Goal: Communication & Community: Answer question/provide support

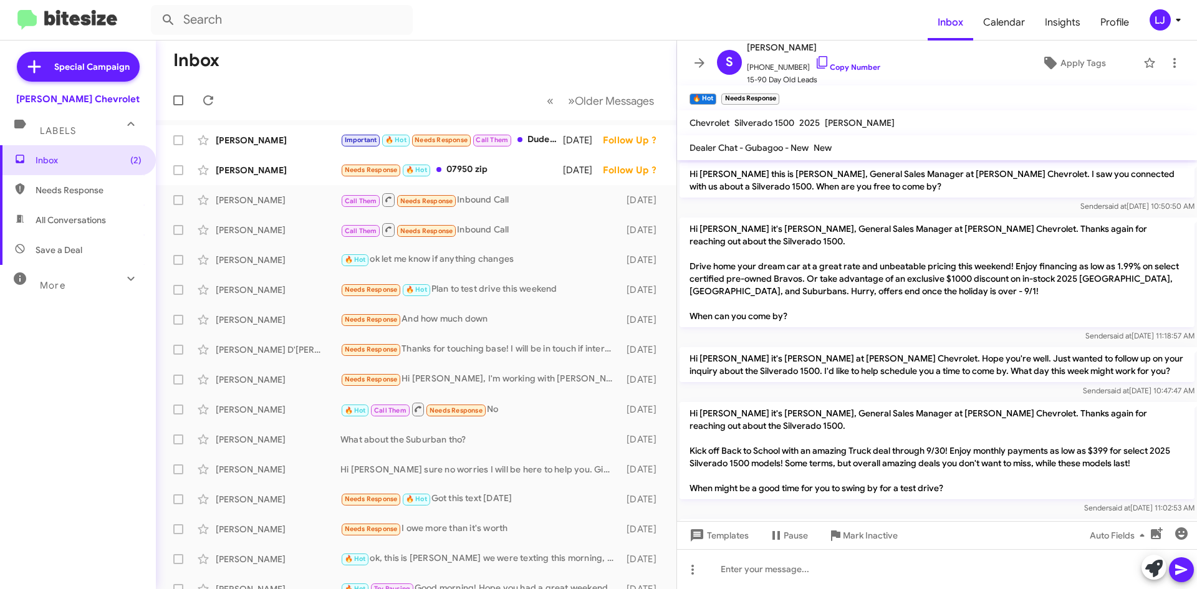
scroll to position [774, 0]
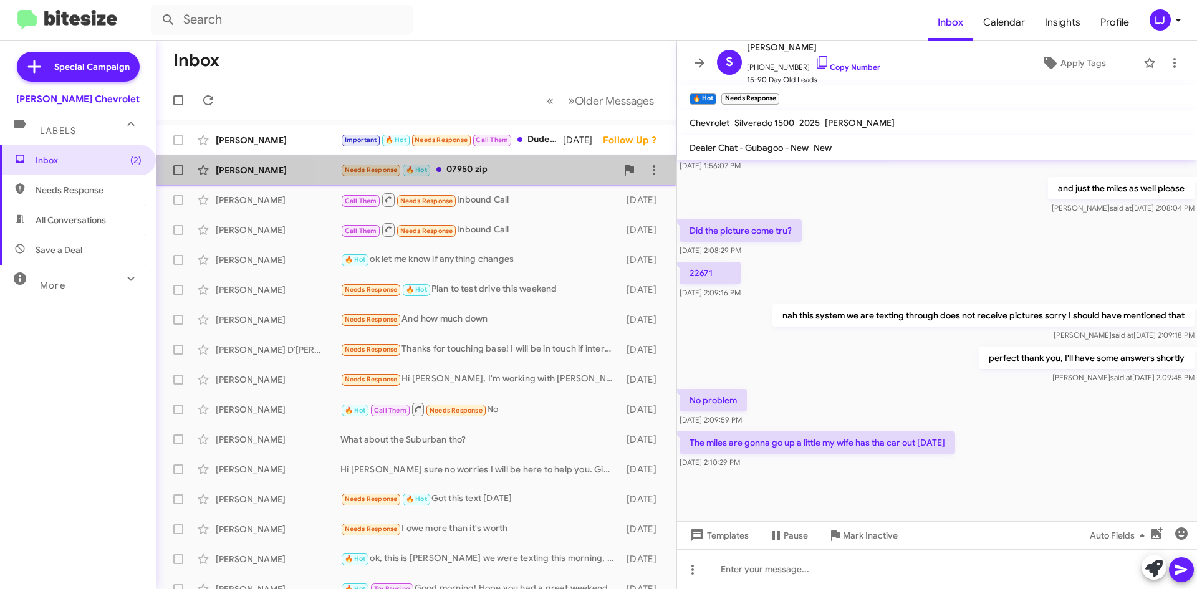
click at [506, 173] on div "Needs Response 🔥 Hot 07950 zip" at bounding box center [478, 170] width 276 height 14
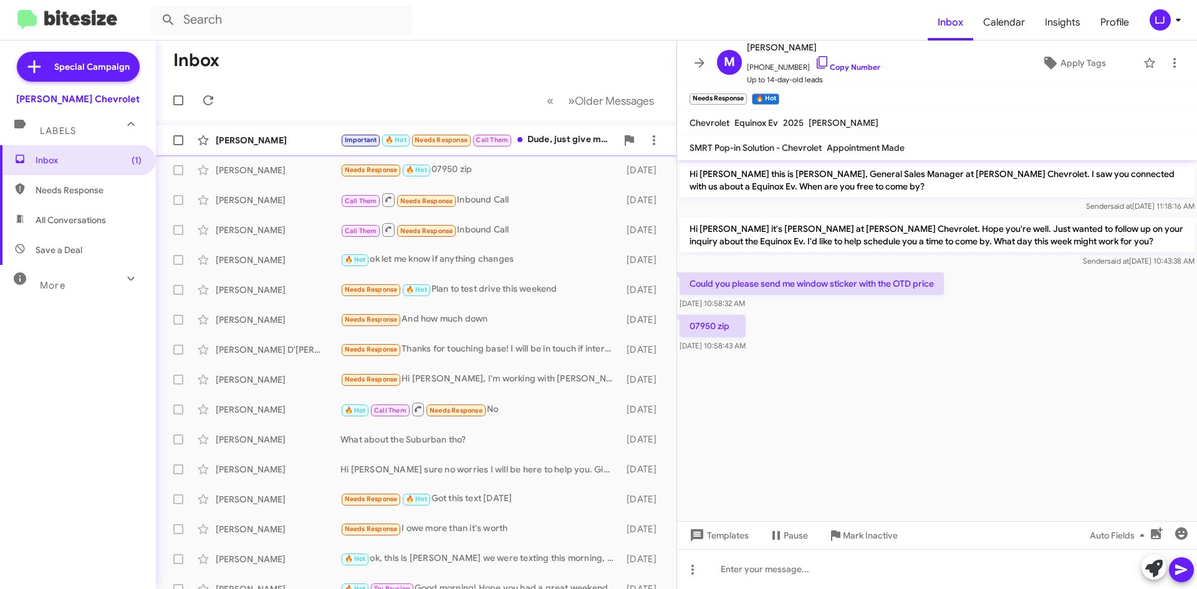
click at [304, 131] on div "[PERSON_NAME] Important 🔥 Hot Needs Response Call Them Dude, just give me a cal…" at bounding box center [416, 140] width 501 height 25
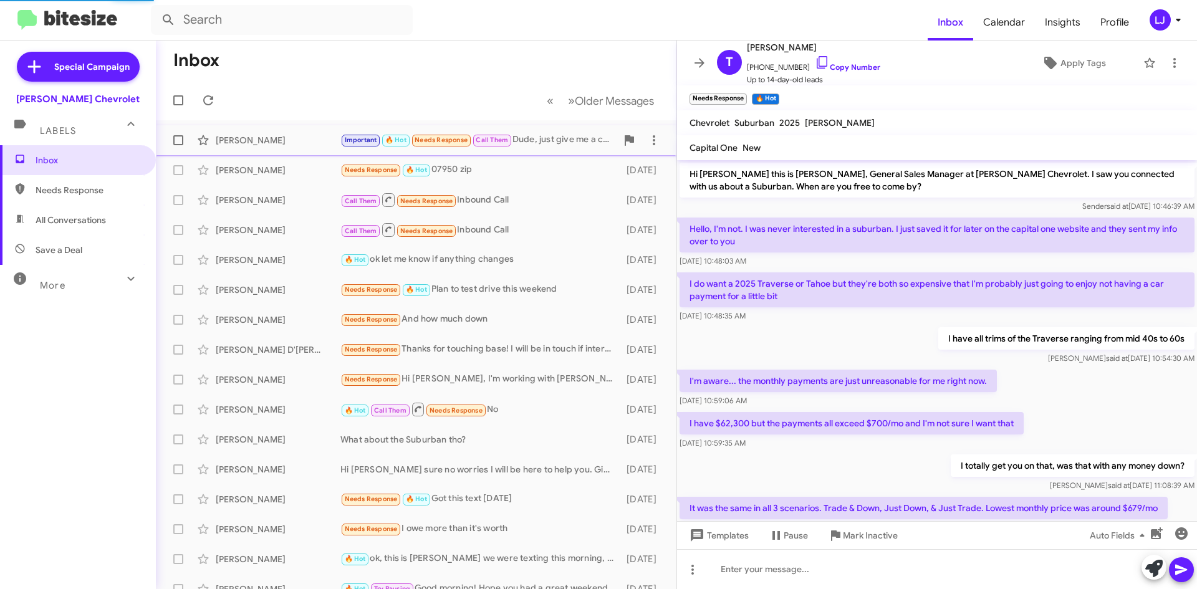
scroll to position [326, 0]
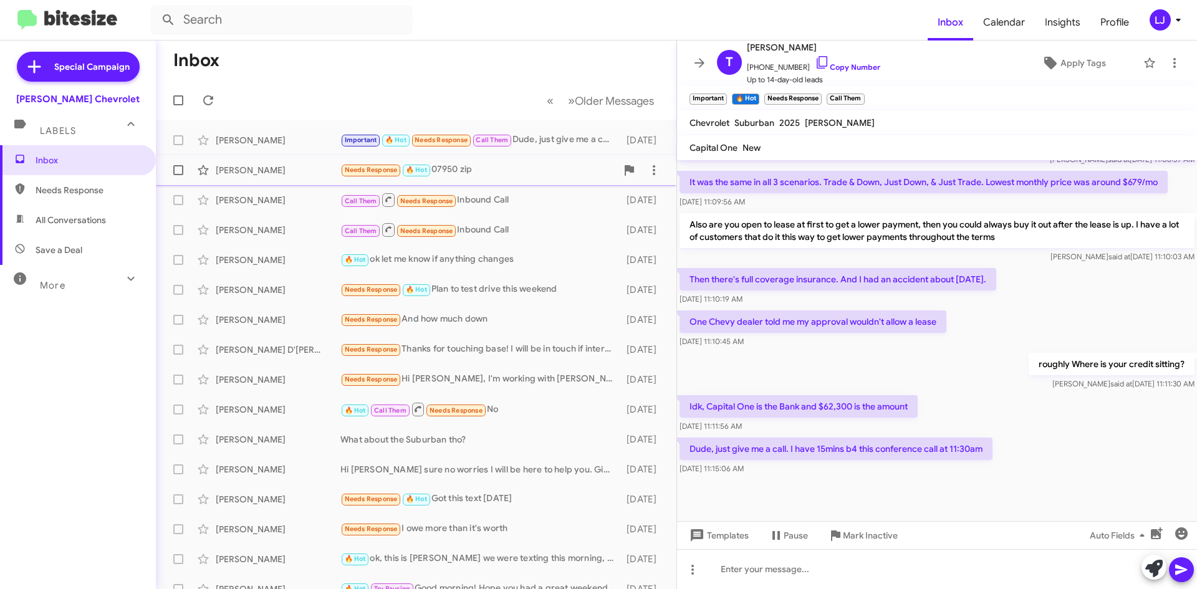
click at [514, 178] on div "[PERSON_NAME] Needs Response 🔥 Hot 07950 zip [DATE]" at bounding box center [416, 170] width 501 height 25
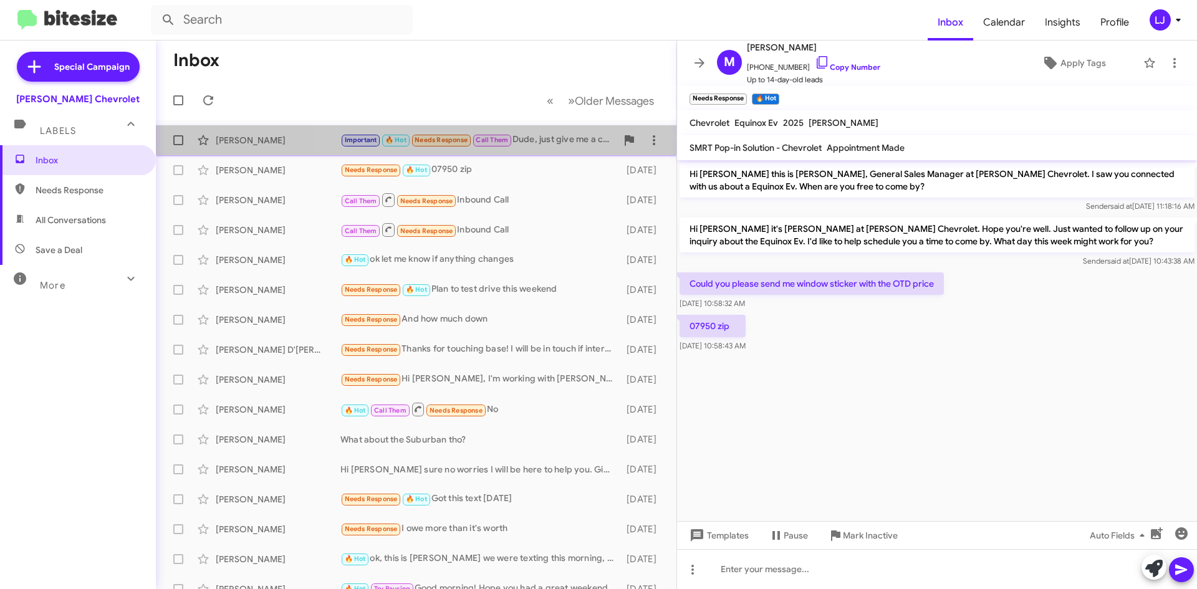
click at [554, 145] on div "Important 🔥 Hot Needs Response Call Them Dude, just give me a call. I have 15mi…" at bounding box center [478, 140] width 276 height 14
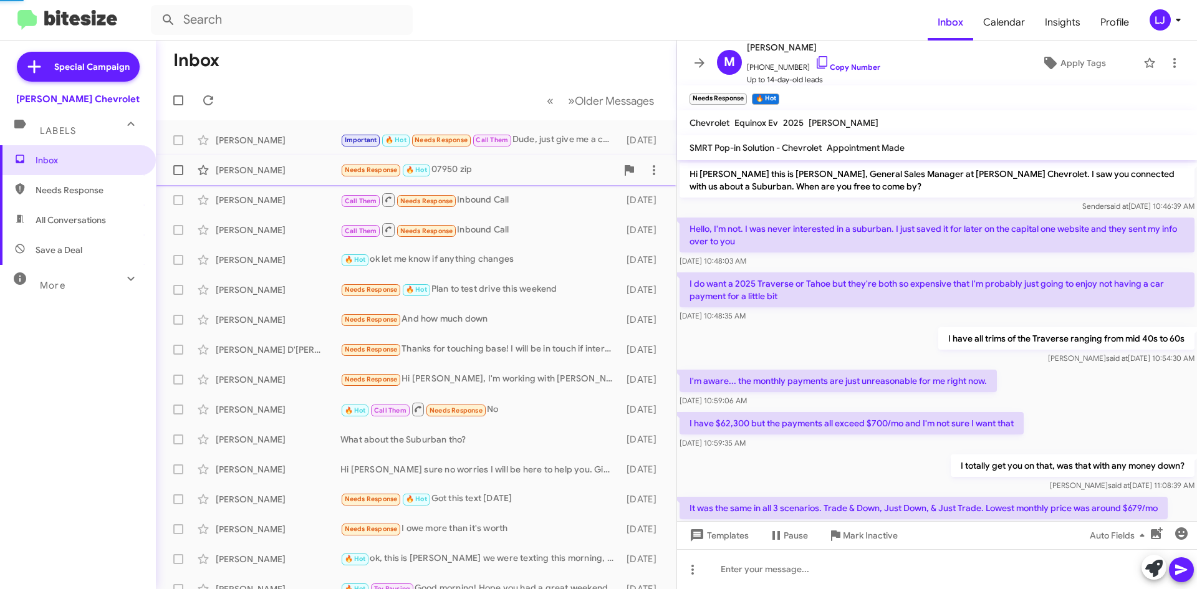
scroll to position [326, 0]
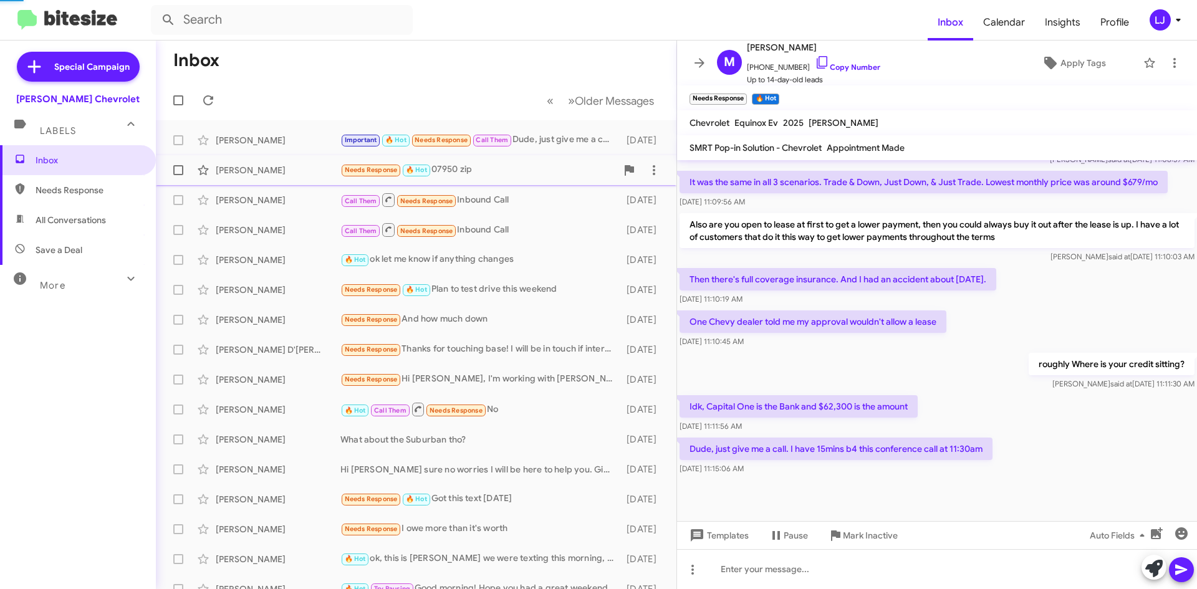
click at [529, 173] on div "Needs Response 🔥 Hot 07950 zip" at bounding box center [478, 170] width 276 height 14
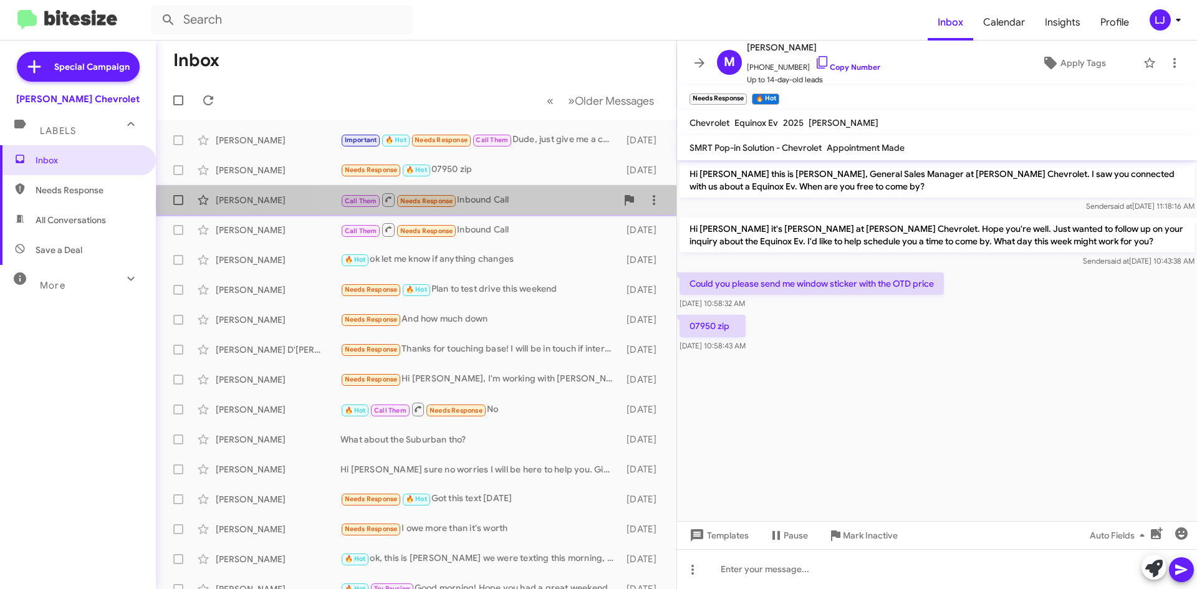
click at [537, 201] on div "Call Them Needs Response Inbound Call" at bounding box center [478, 200] width 276 height 16
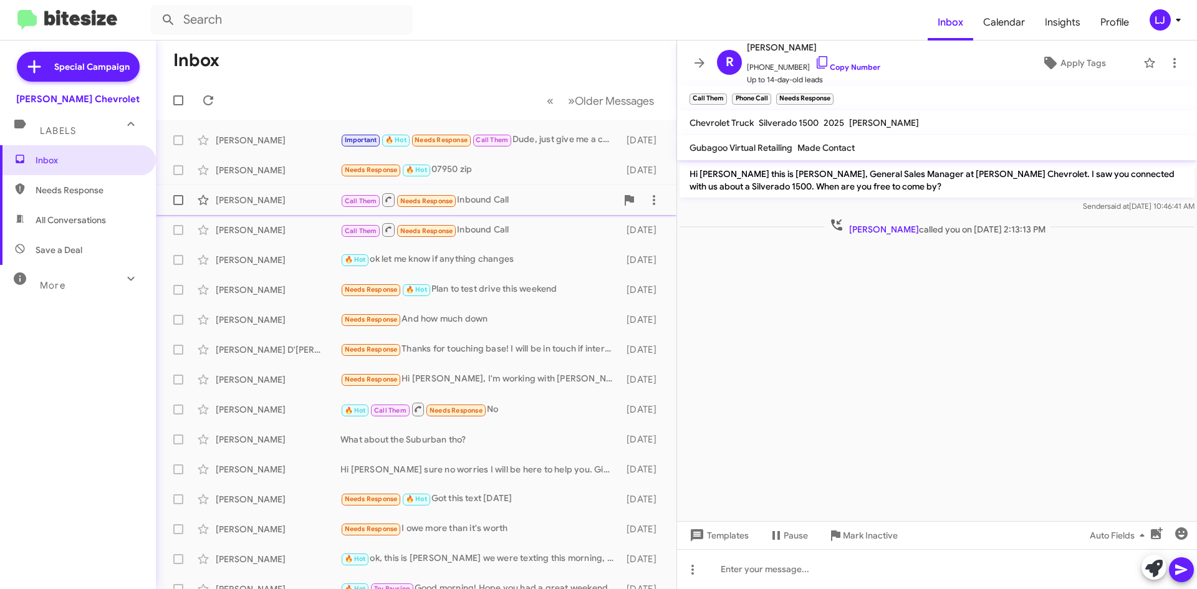
click at [536, 195] on div "Call Them Needs Response Inbound Call" at bounding box center [478, 200] width 276 height 16
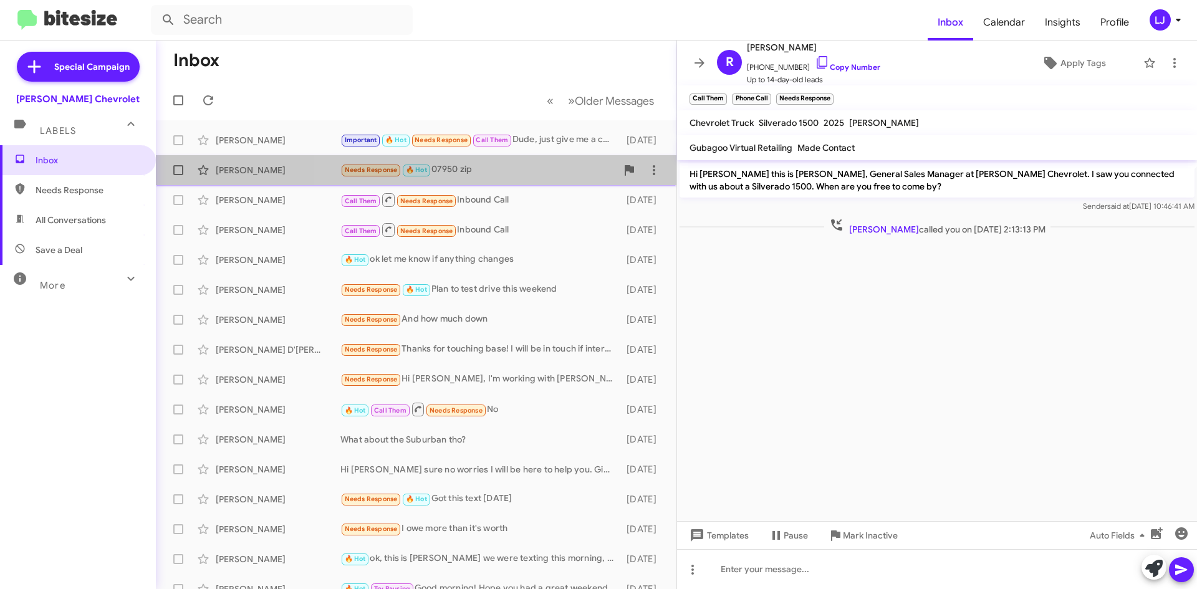
click at [542, 176] on div "Needs Response 🔥 Hot 07950 zip" at bounding box center [478, 170] width 276 height 14
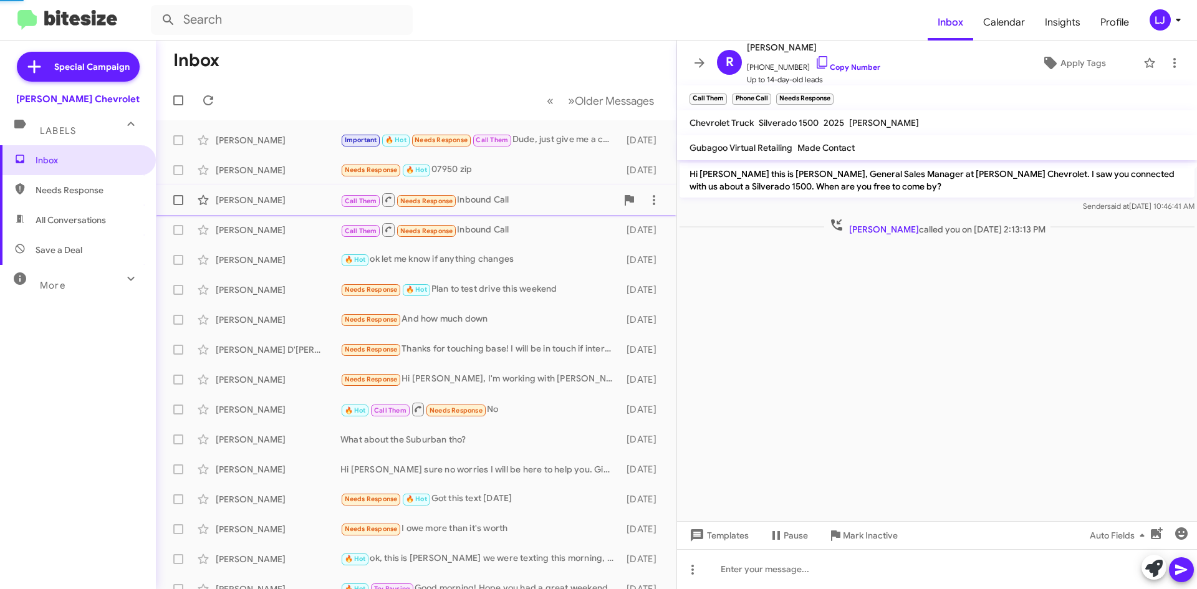
click at [531, 207] on div "Call Them Needs Response Inbound Call" at bounding box center [478, 200] width 276 height 16
click at [453, 224] on span "Call Them Needs Response" at bounding box center [398, 230] width 117 height 16
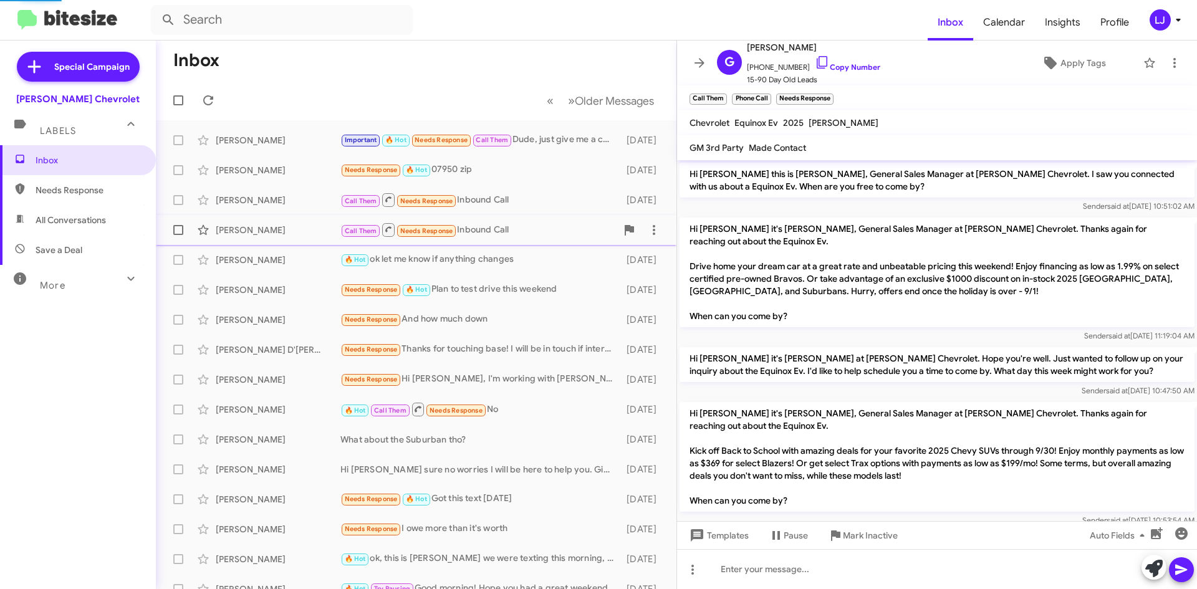
scroll to position [175, 0]
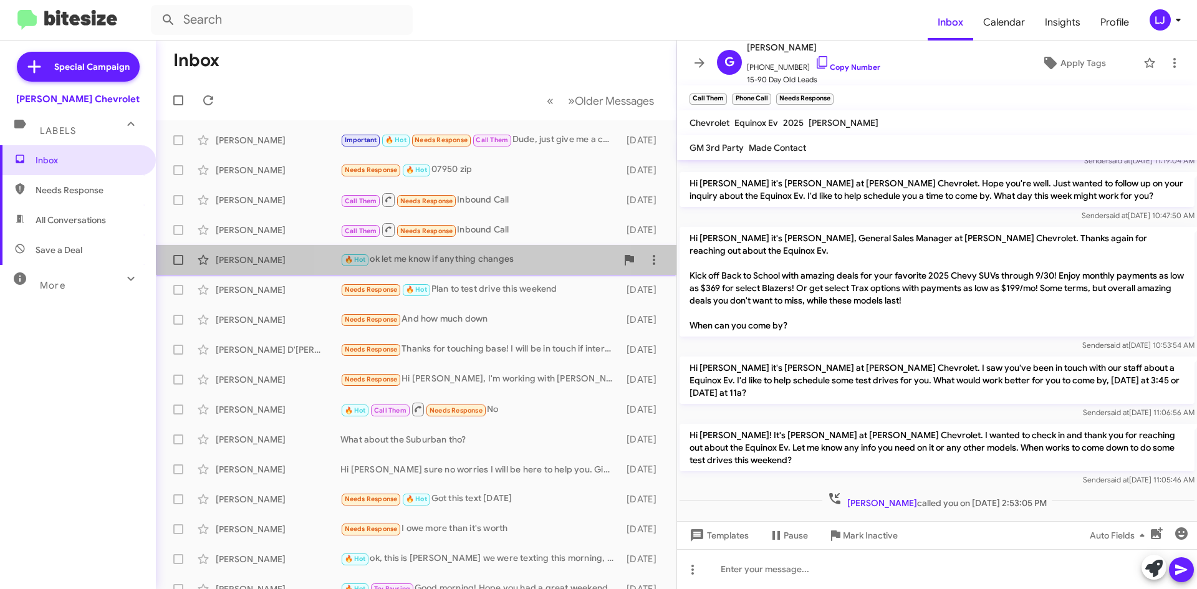
click at [435, 256] on div "🔥 Hot ok let me know if anything changes" at bounding box center [478, 260] width 276 height 14
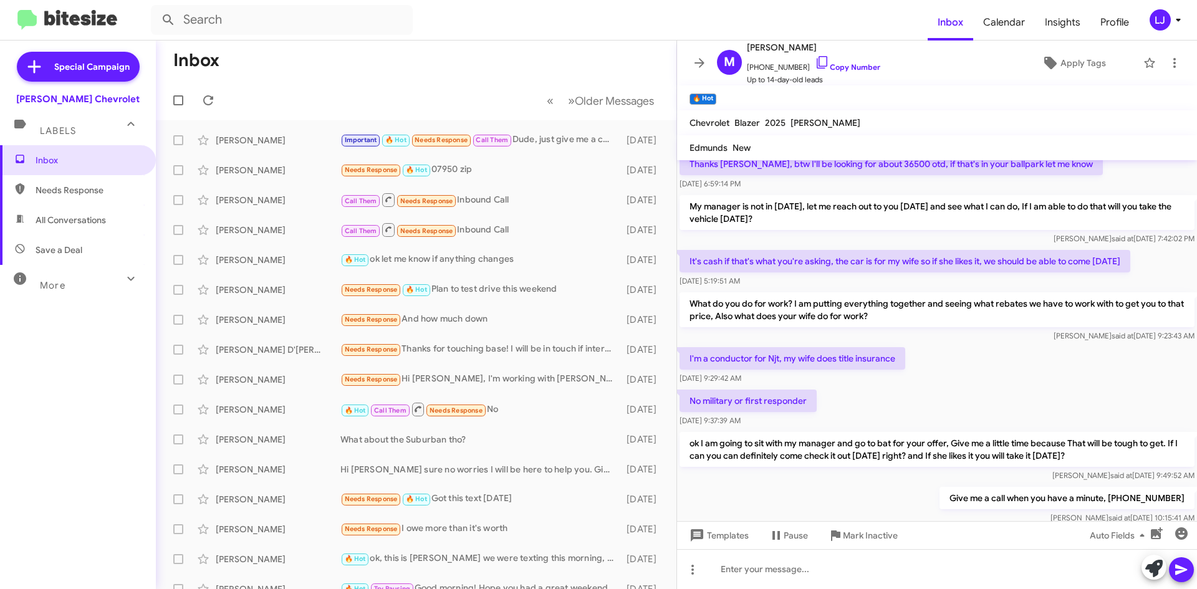
scroll to position [409, 0]
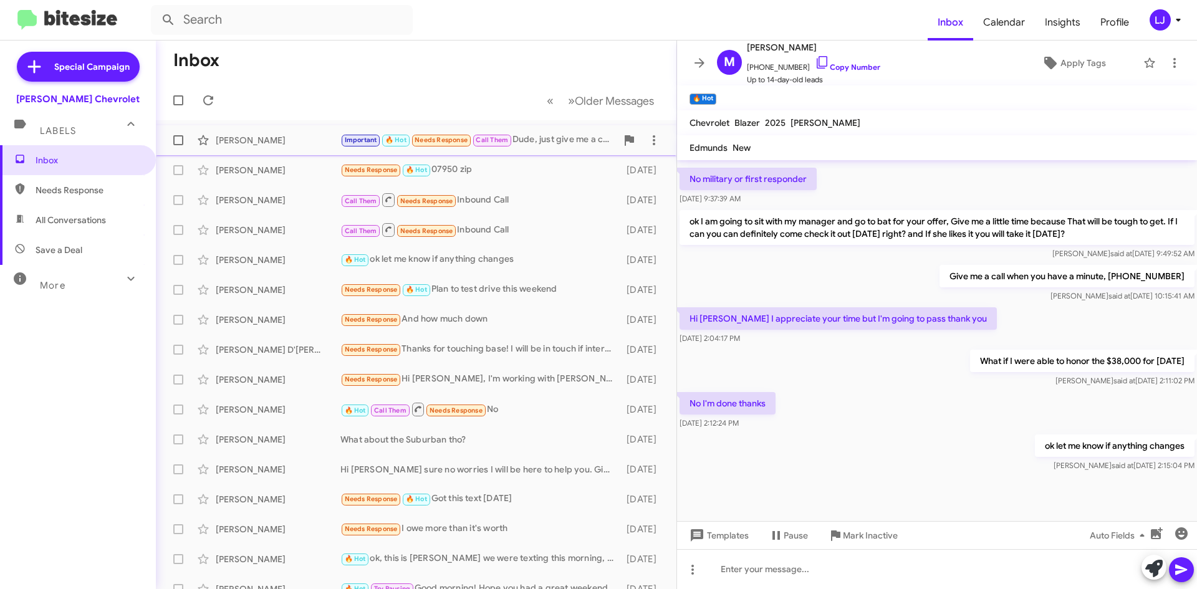
click at [522, 152] on div "[PERSON_NAME] Important 🔥 Hot Needs Response Call Them Dude, just give me a cal…" at bounding box center [416, 140] width 501 height 25
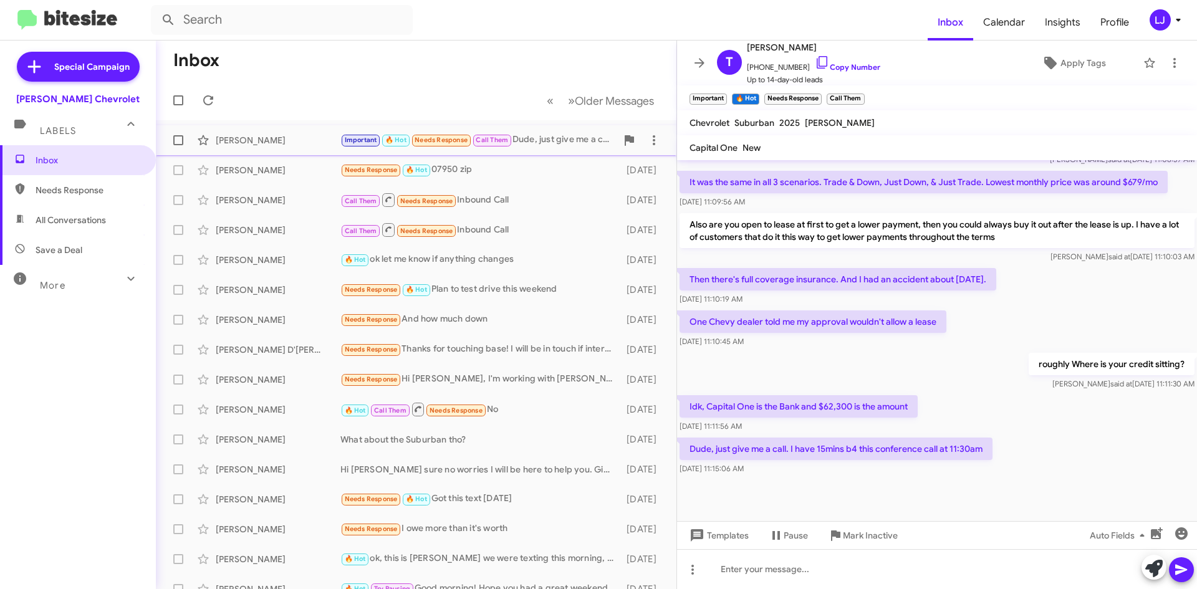
click at [528, 148] on div "[PERSON_NAME] Important 🔥 Hot Needs Response Call Them Dude, just give me a cal…" at bounding box center [416, 140] width 501 height 25
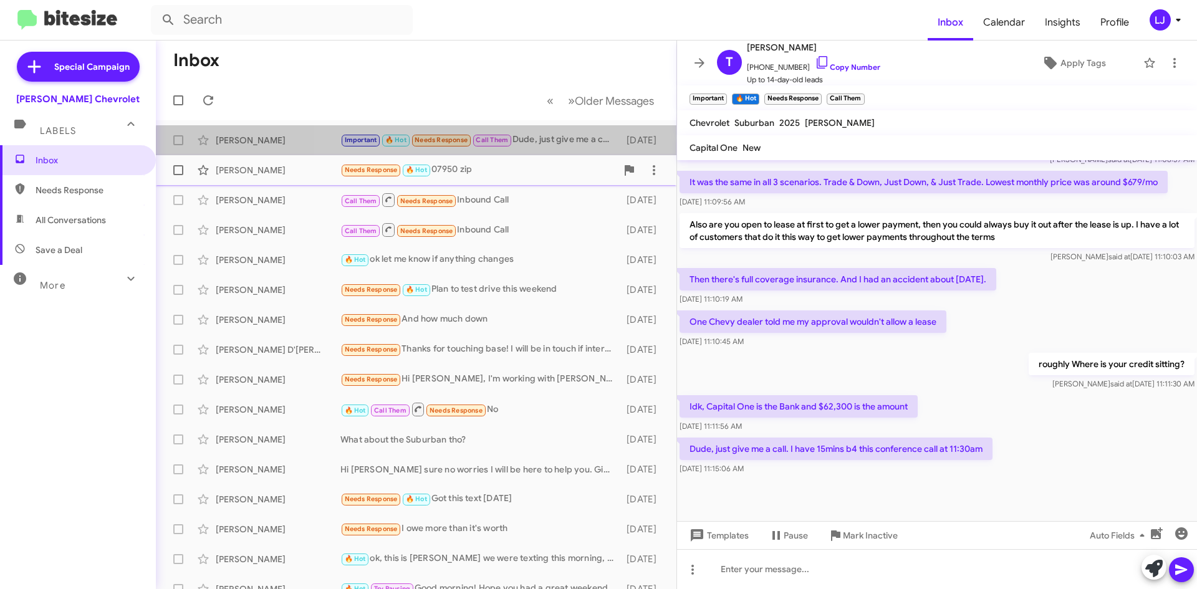
click at [519, 171] on div "Needs Response 🔥 Hot 07950 zip" at bounding box center [478, 170] width 276 height 14
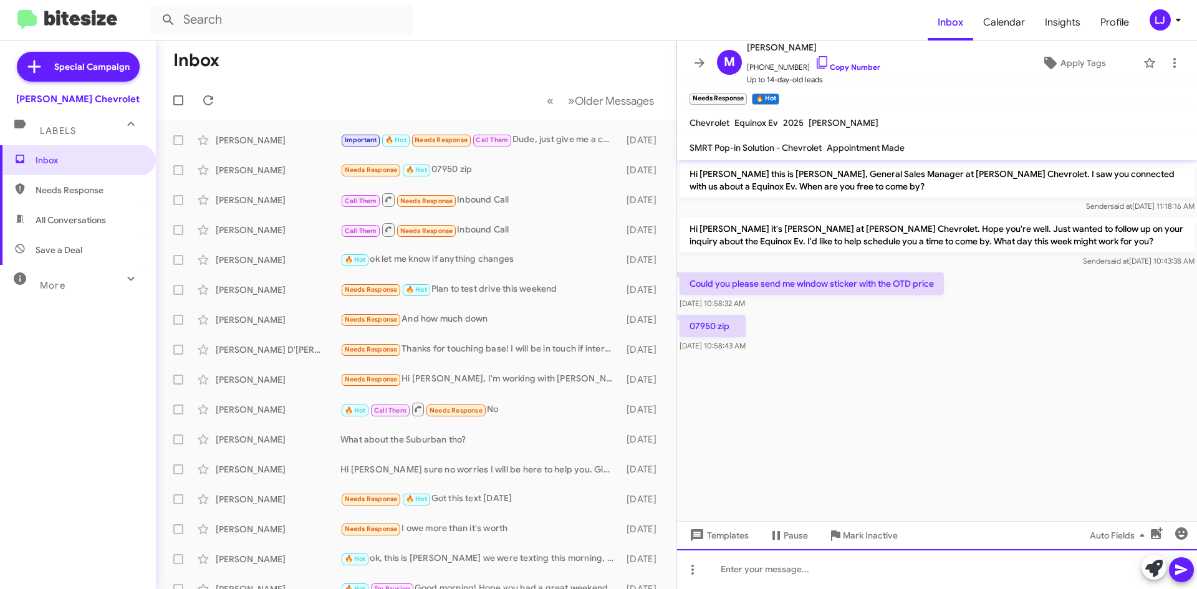
click at [832, 557] on div at bounding box center [937, 569] width 520 height 40
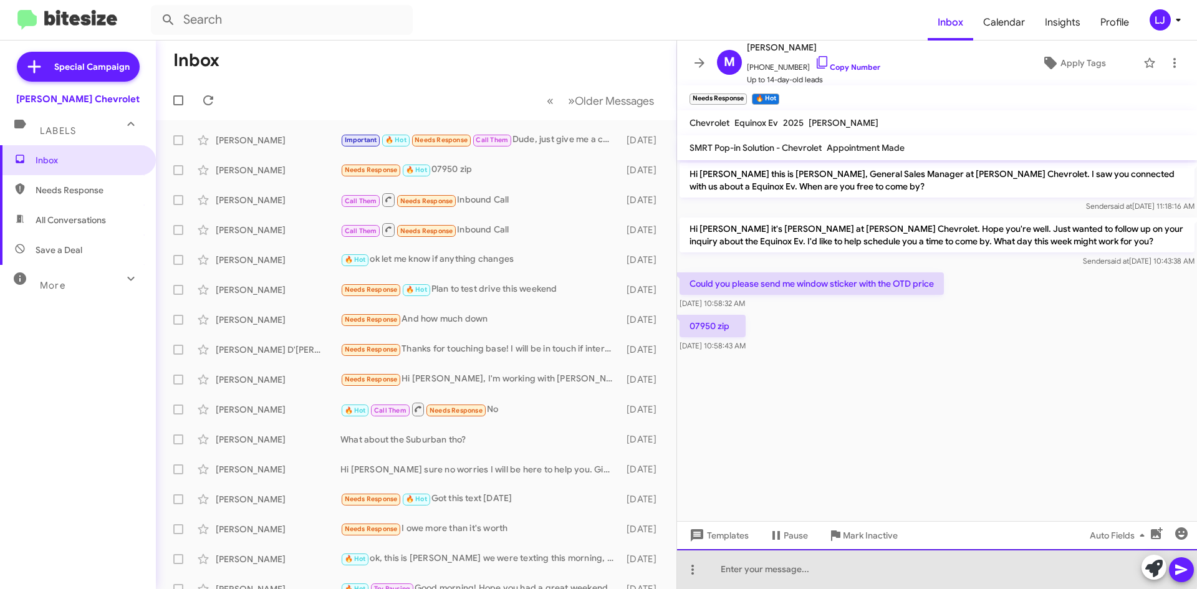
click at [832, 557] on div at bounding box center [937, 569] width 520 height 40
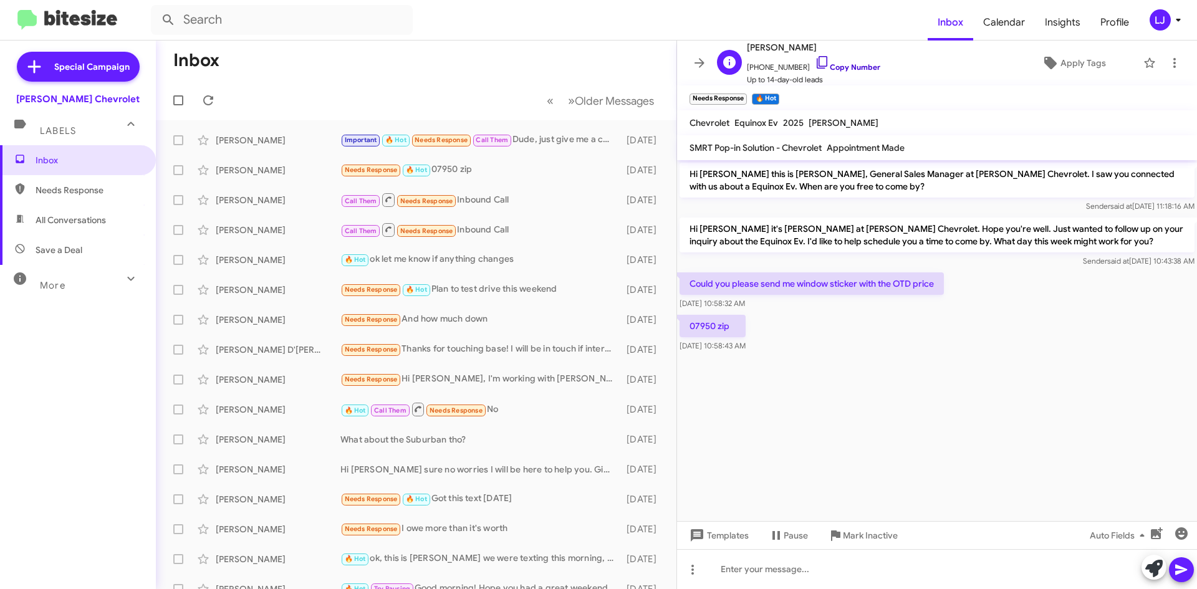
click at [839, 65] on link "Copy Number" at bounding box center [847, 66] width 65 height 9
